Goal: Task Accomplishment & Management: Use online tool/utility

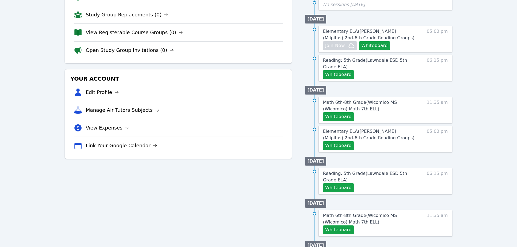
scroll to position [56, 0]
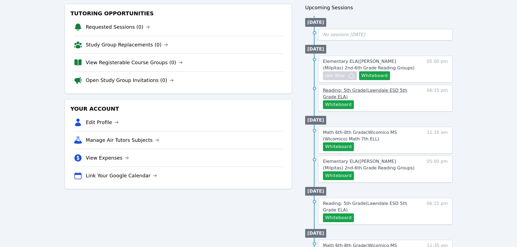
click at [383, 91] on span "Reading: 5th Grade ( Lawndale ESD 5th Grade ELA )" at bounding box center [365, 94] width 84 height 12
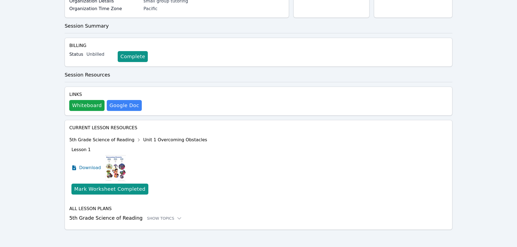
scroll to position [91, 0]
click at [75, 167] on icon at bounding box center [75, 166] width 2 height 2
click at [176, 218] on icon at bounding box center [178, 217] width 5 height 5
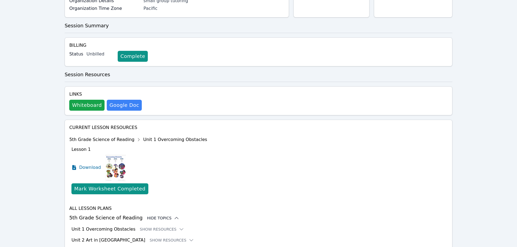
scroll to position [157, 0]
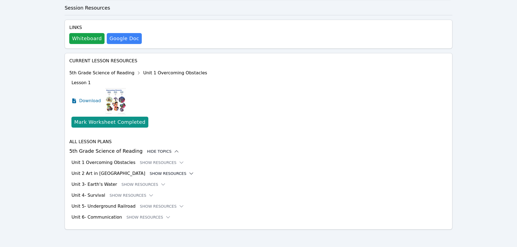
click at [188, 173] on icon at bounding box center [190, 173] width 5 height 5
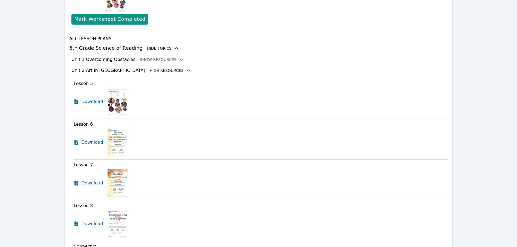
scroll to position [260, 0]
click at [180, 60] on icon at bounding box center [182, 60] width 4 height 2
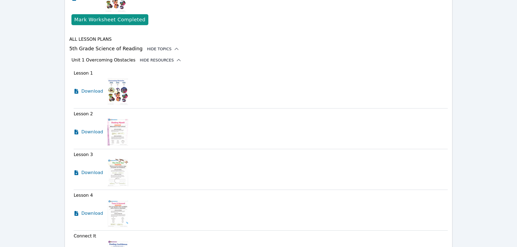
click at [174, 59] on div "Unit 1 Overcoming Obstacles Hide Resources" at bounding box center [259, 60] width 376 height 7
click at [77, 131] on icon at bounding box center [78, 131] width 2 height 2
click at [77, 171] on icon at bounding box center [78, 172] width 2 height 2
click at [76, 212] on icon at bounding box center [76, 213] width 4 height 5
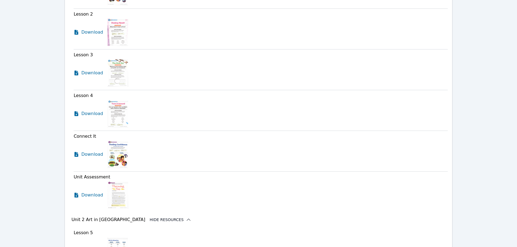
scroll to position [360, 0]
click at [76, 155] on icon at bounding box center [76, 154] width 4 height 5
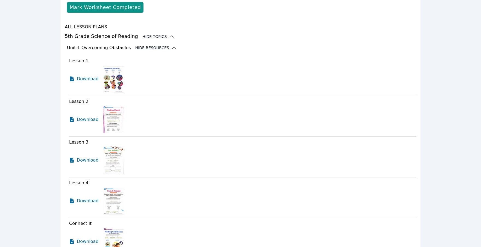
scroll to position [277, 0]
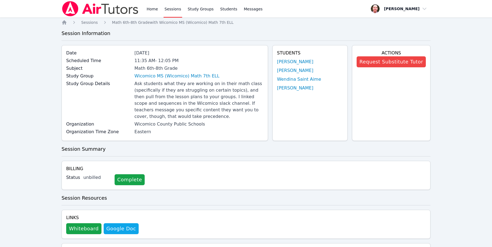
scroll to position [284, 0]
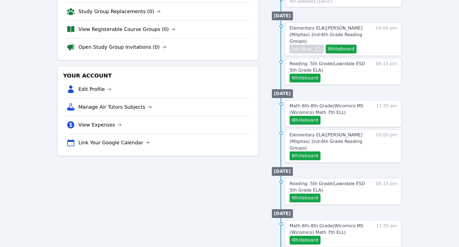
scroll to position [93, 0]
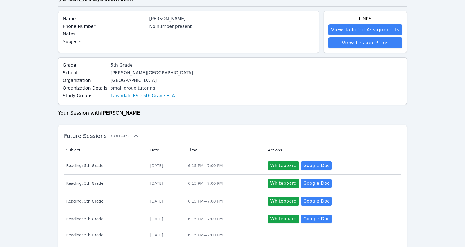
scroll to position [40, 0]
